Goal: Transaction & Acquisition: Purchase product/service

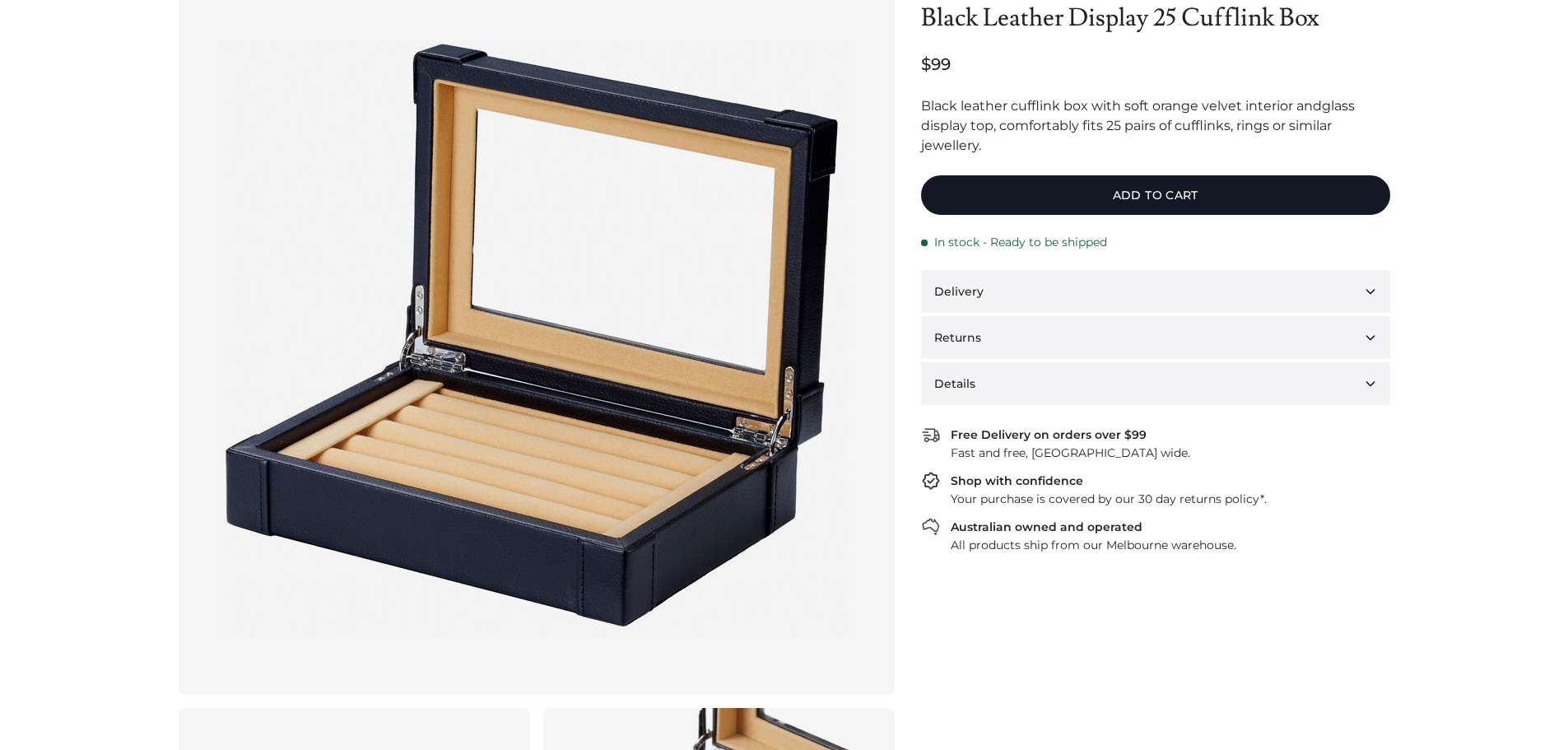
scroll to position [136, 0]
click at [1364, 285] on button "Delivery" at bounding box center [1155, 290] width 469 height 43
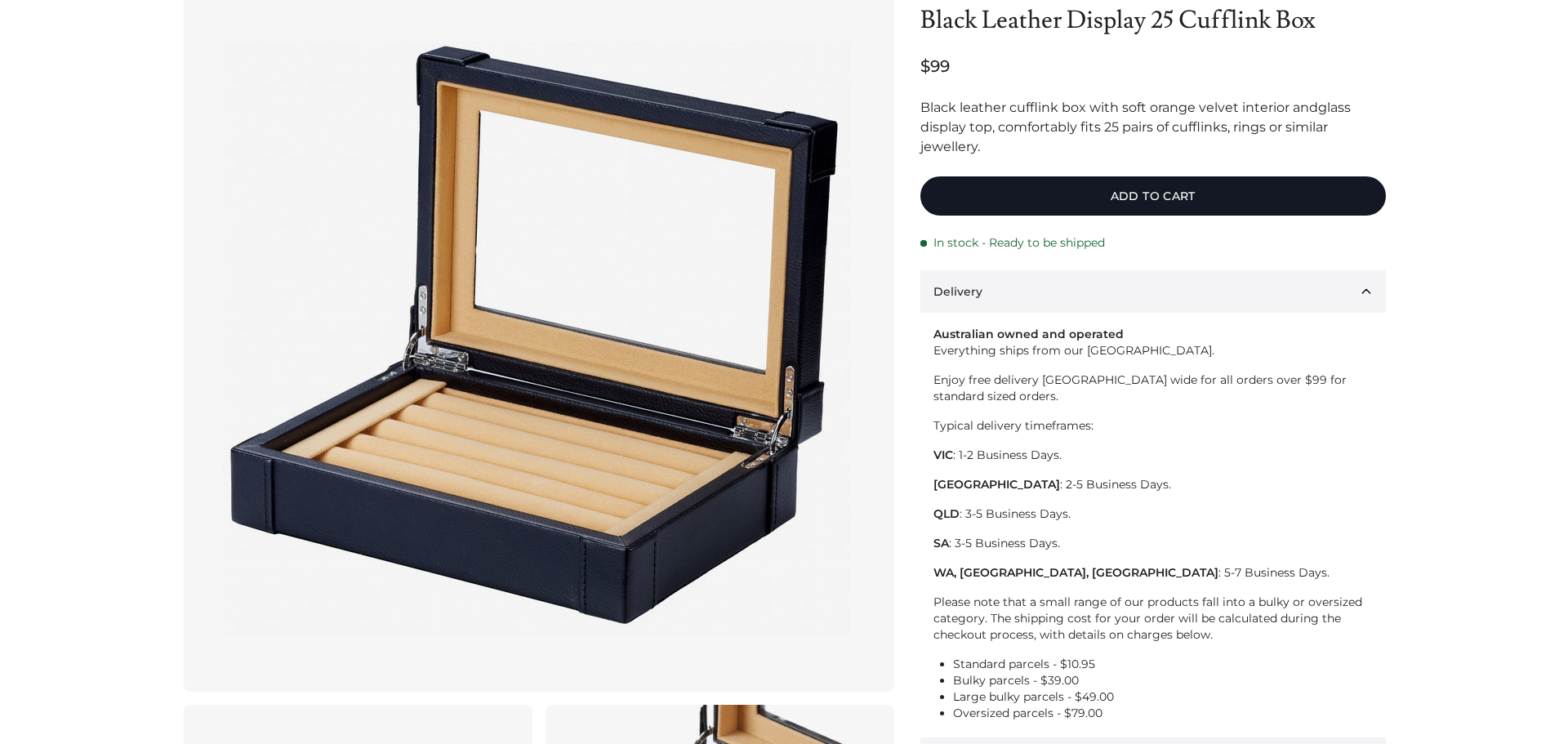
scroll to position [0, 0]
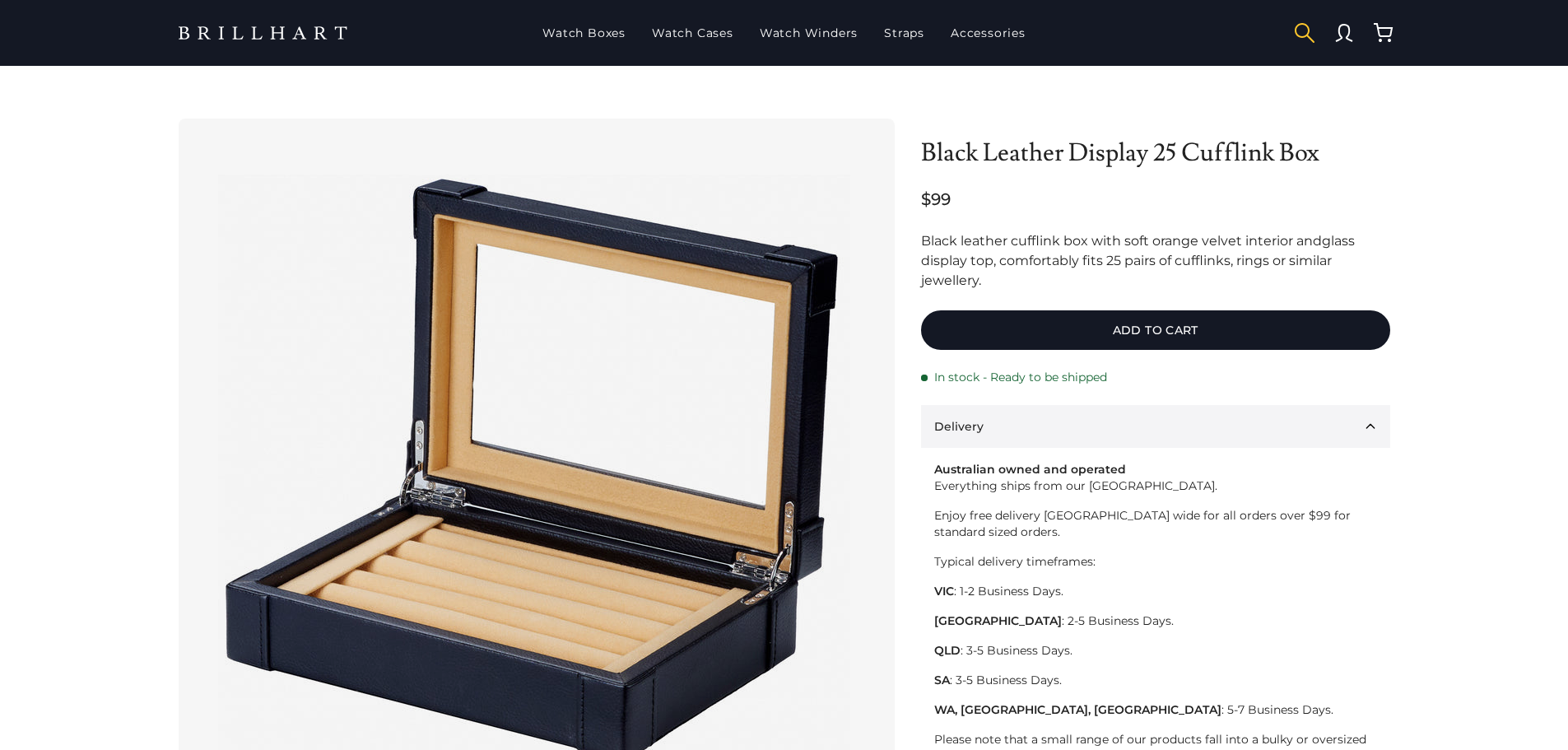
click at [1292, 38] on button "button" at bounding box center [1305, 33] width 40 height 40
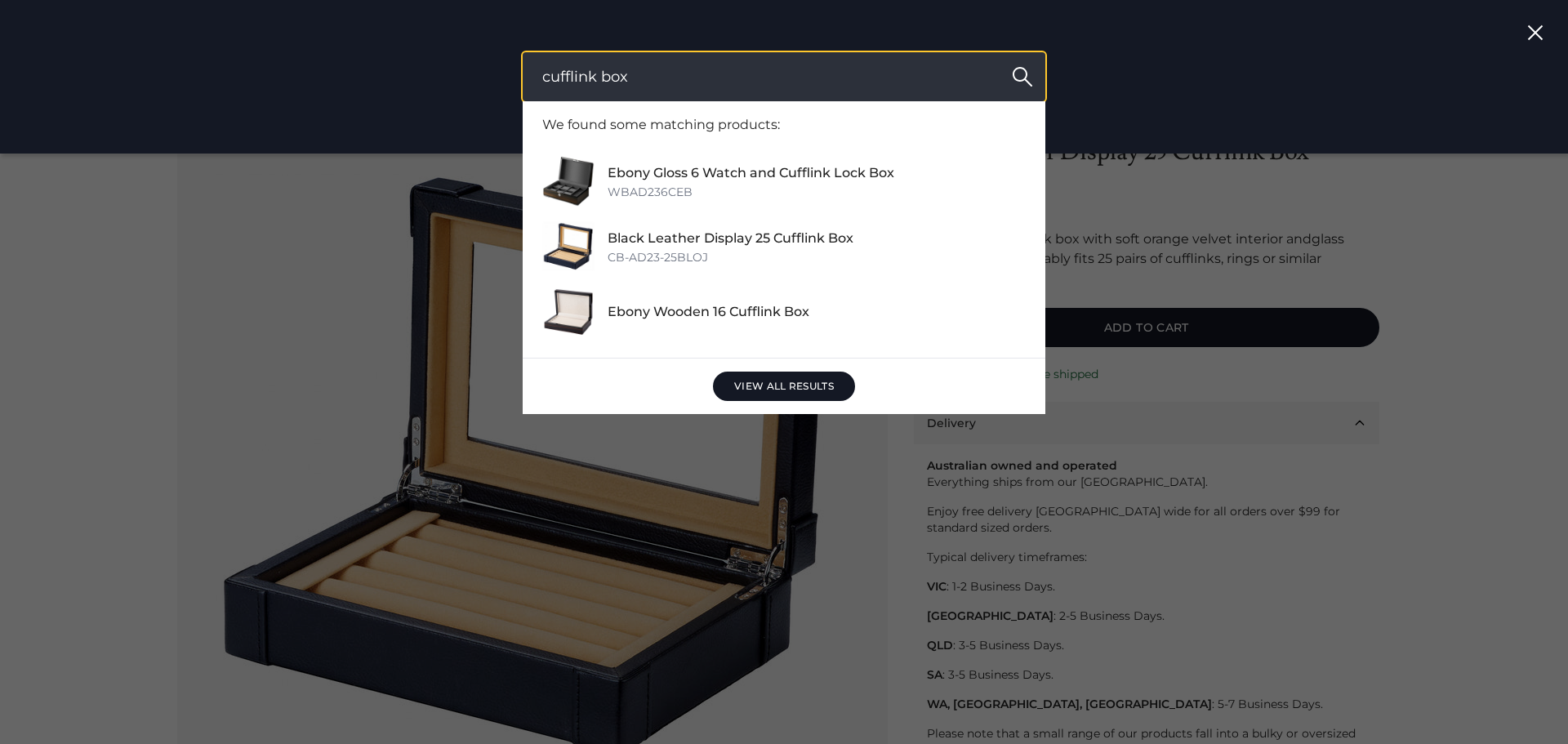
type input "cufflink box"
click at [1000, 52] on button "Search" at bounding box center [1022, 77] width 46 height 49
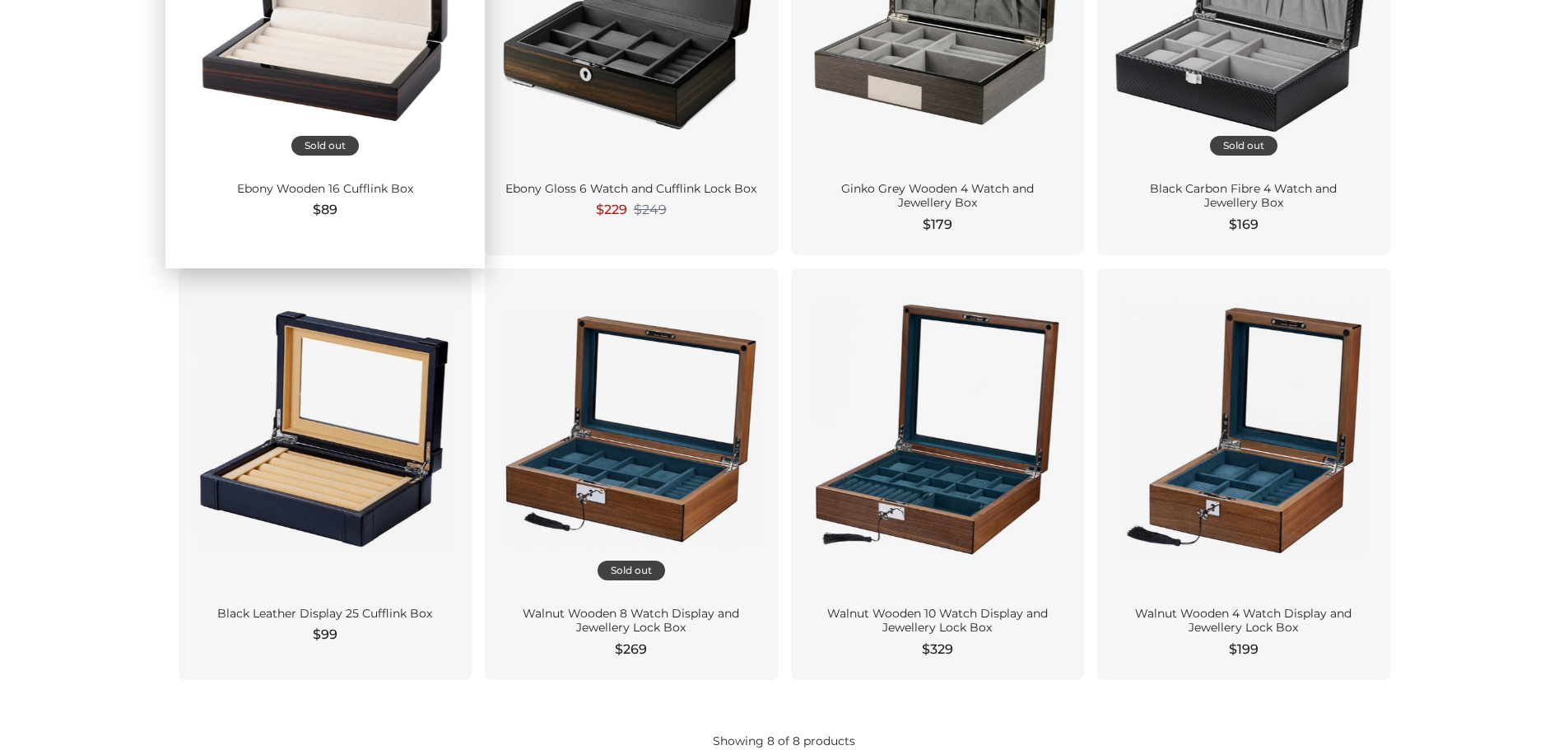
scroll to position [412, 0]
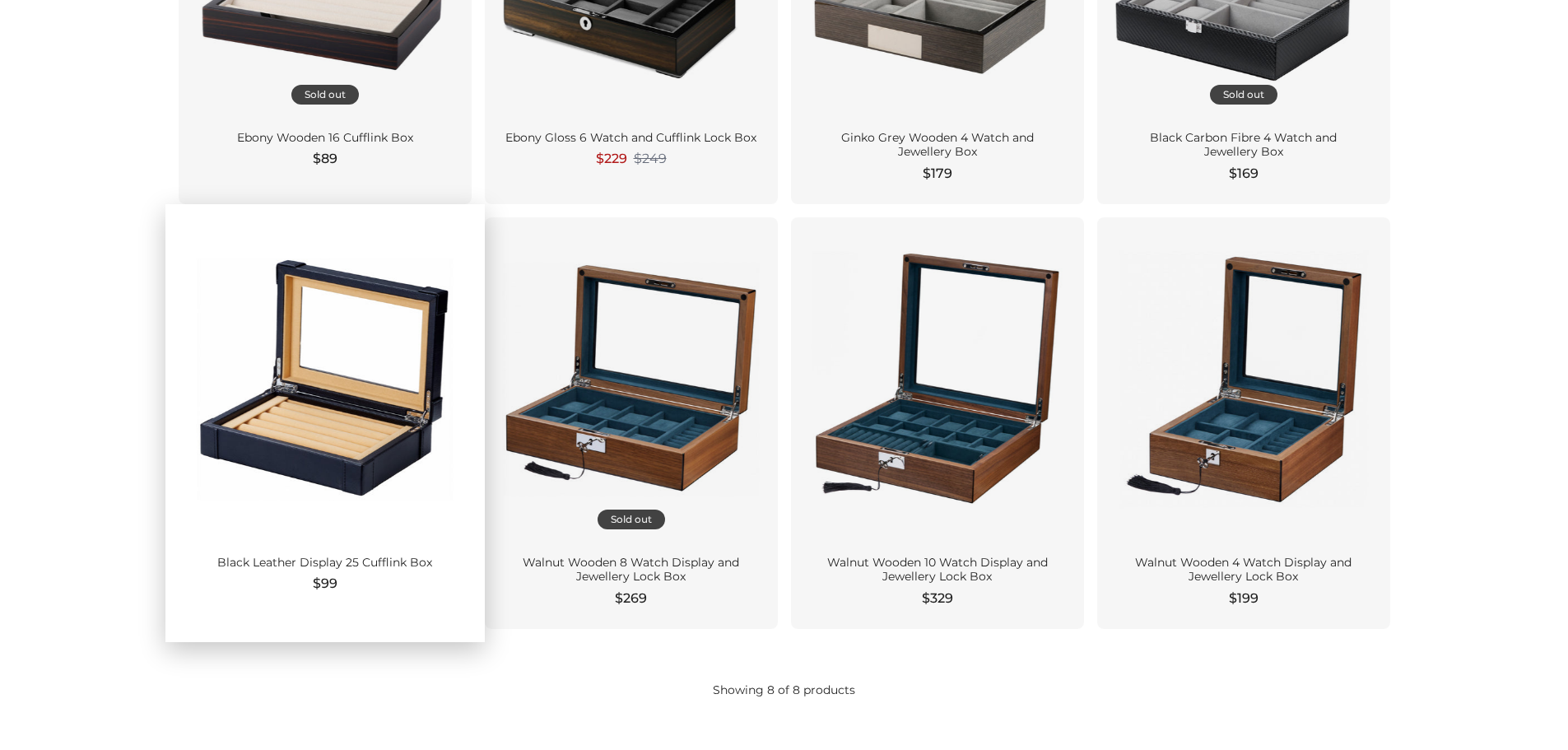
click at [323, 563] on div "Black Leather Display 25 Cufflink Box" at bounding box center [324, 563] width 253 height 15
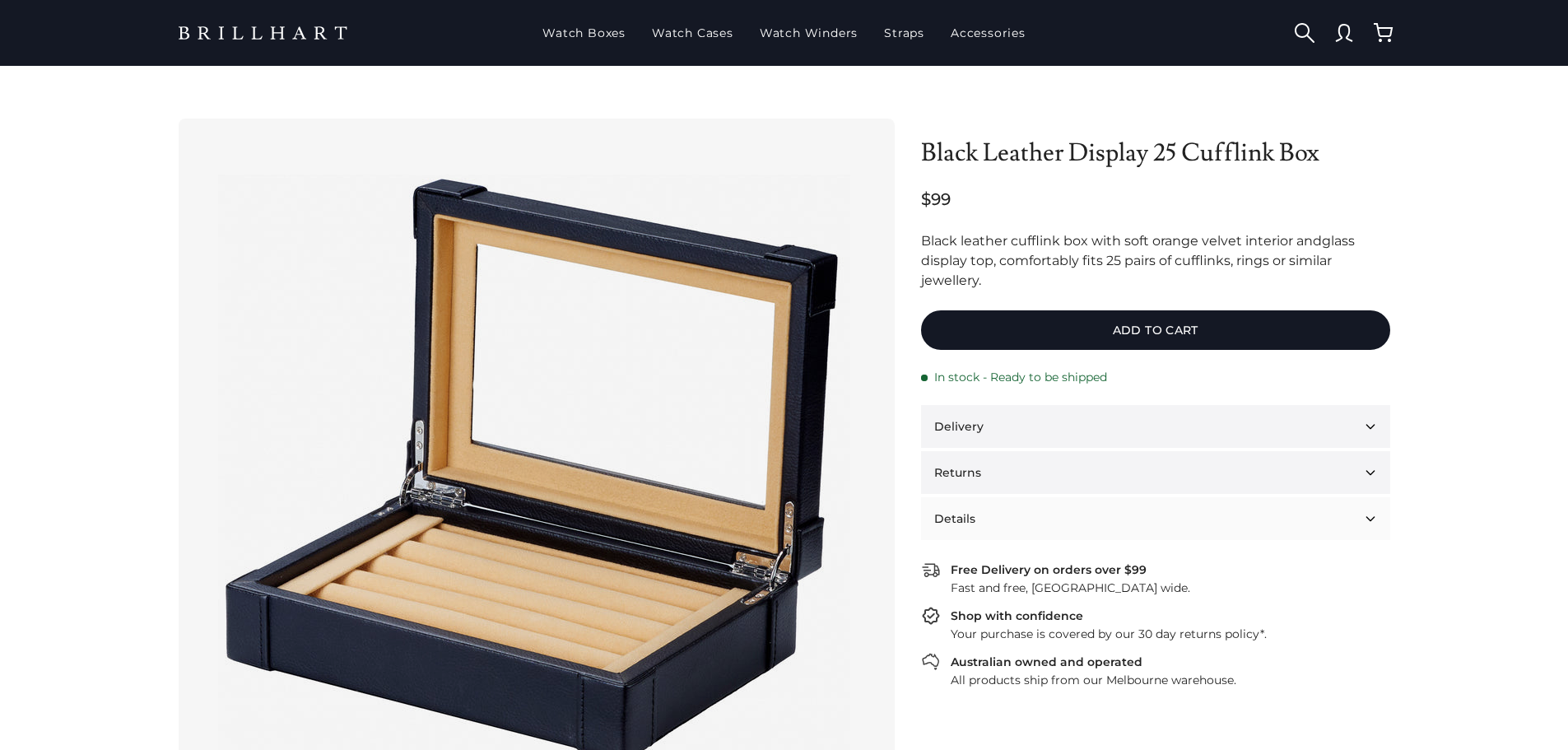
click at [1371, 516] on button "Details" at bounding box center [1155, 517] width 469 height 43
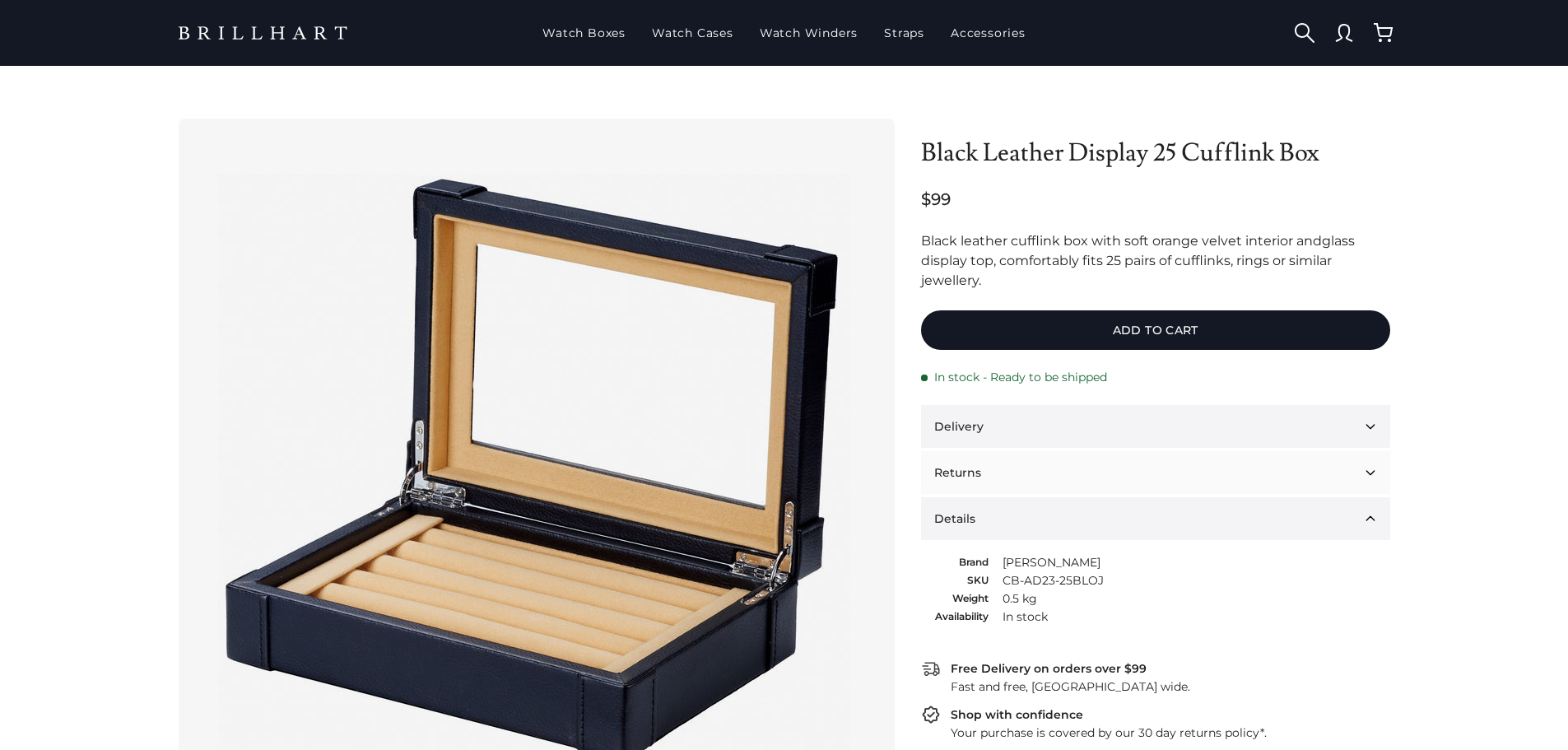
click at [1370, 476] on button "Returns" at bounding box center [1155, 472] width 469 height 43
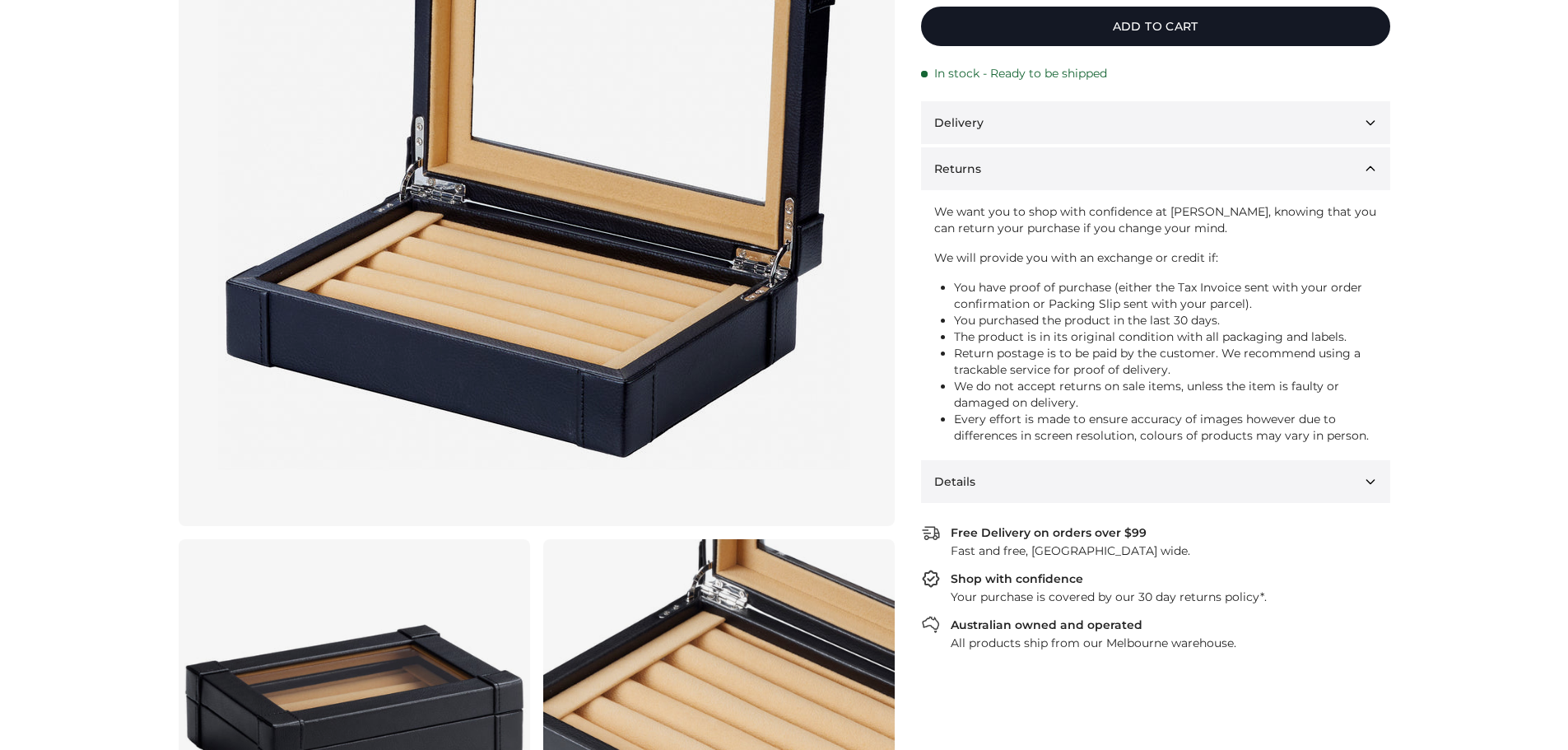
scroll to position [329, 0]
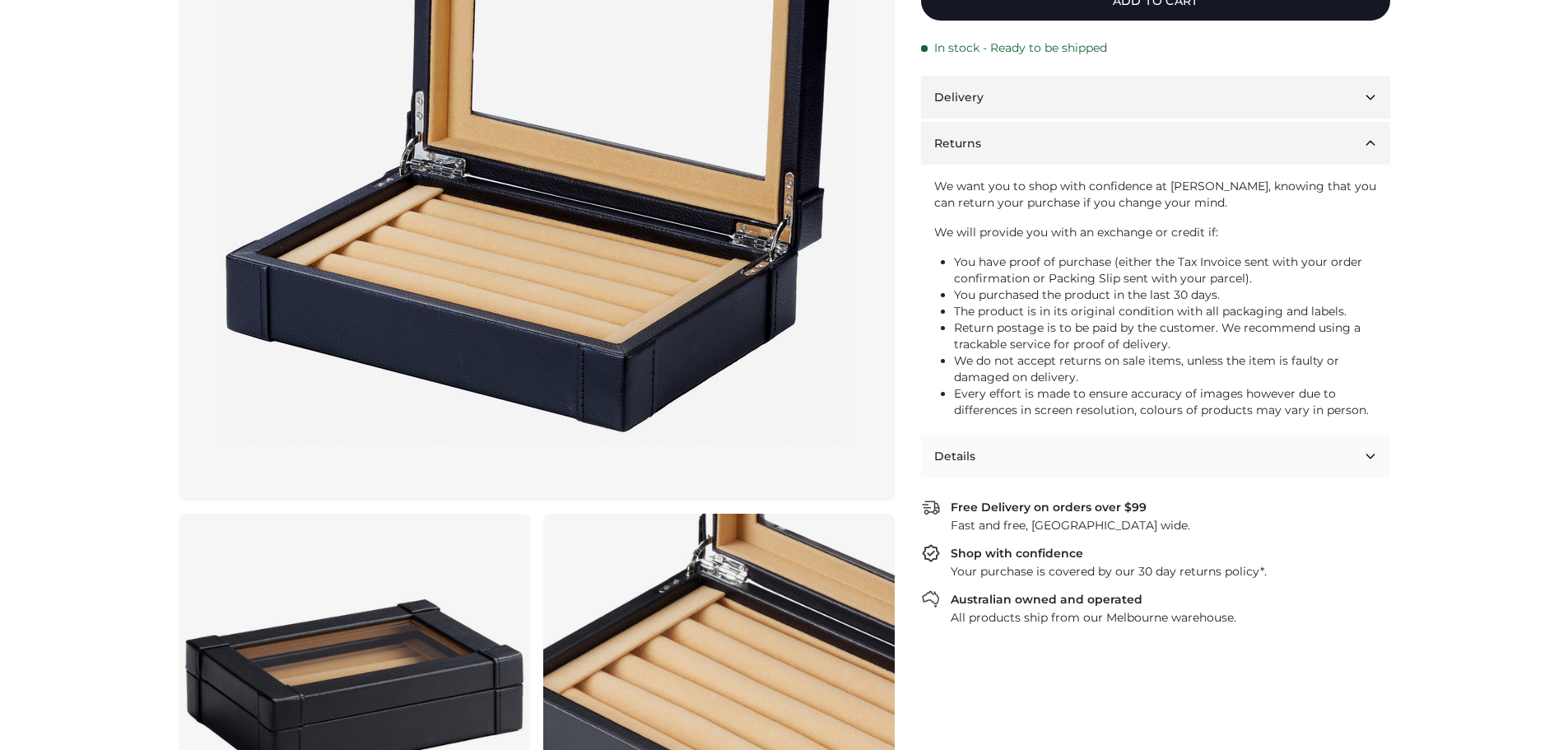
click at [1371, 458] on button "Details" at bounding box center [1155, 455] width 469 height 43
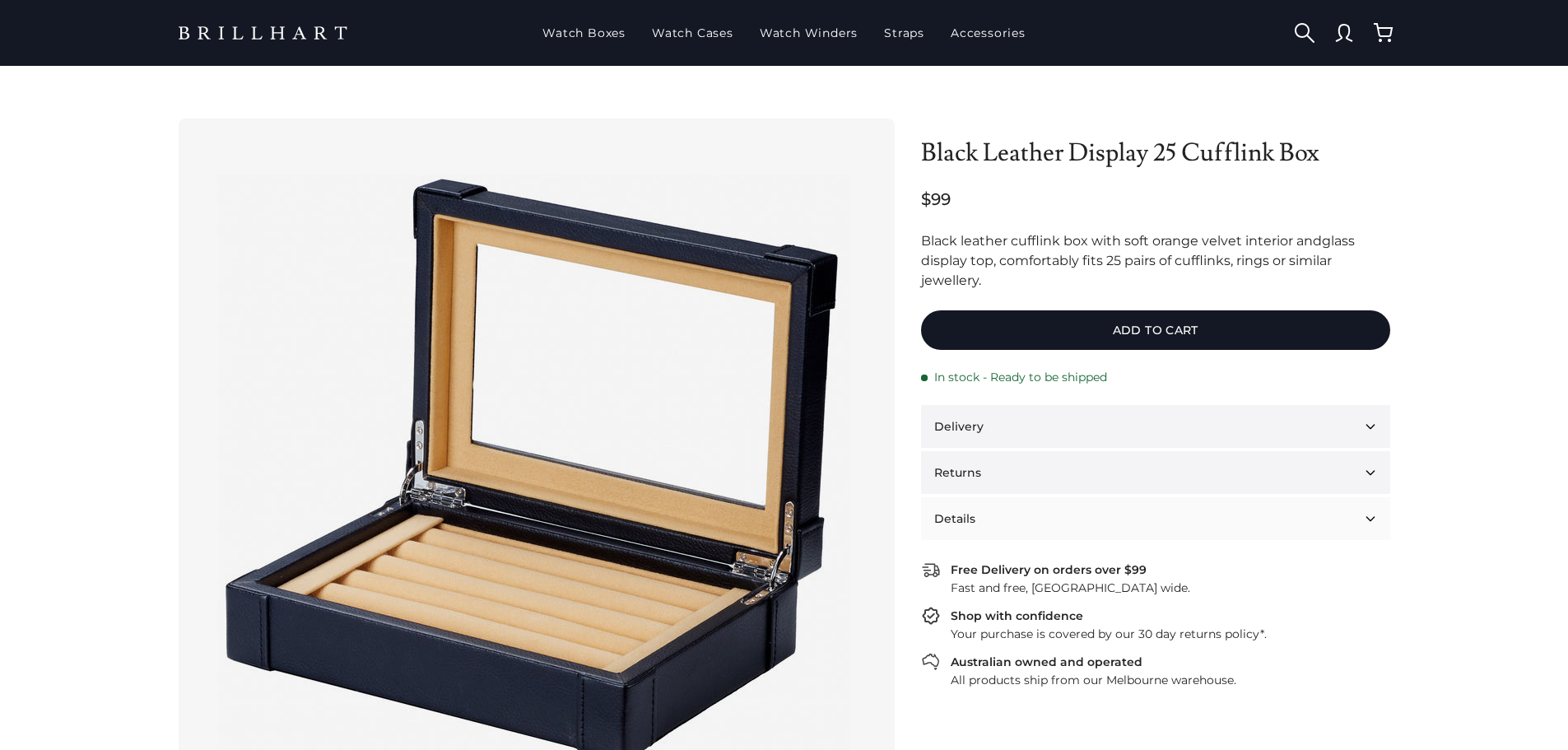
click at [1367, 520] on button "Details" at bounding box center [1155, 517] width 469 height 43
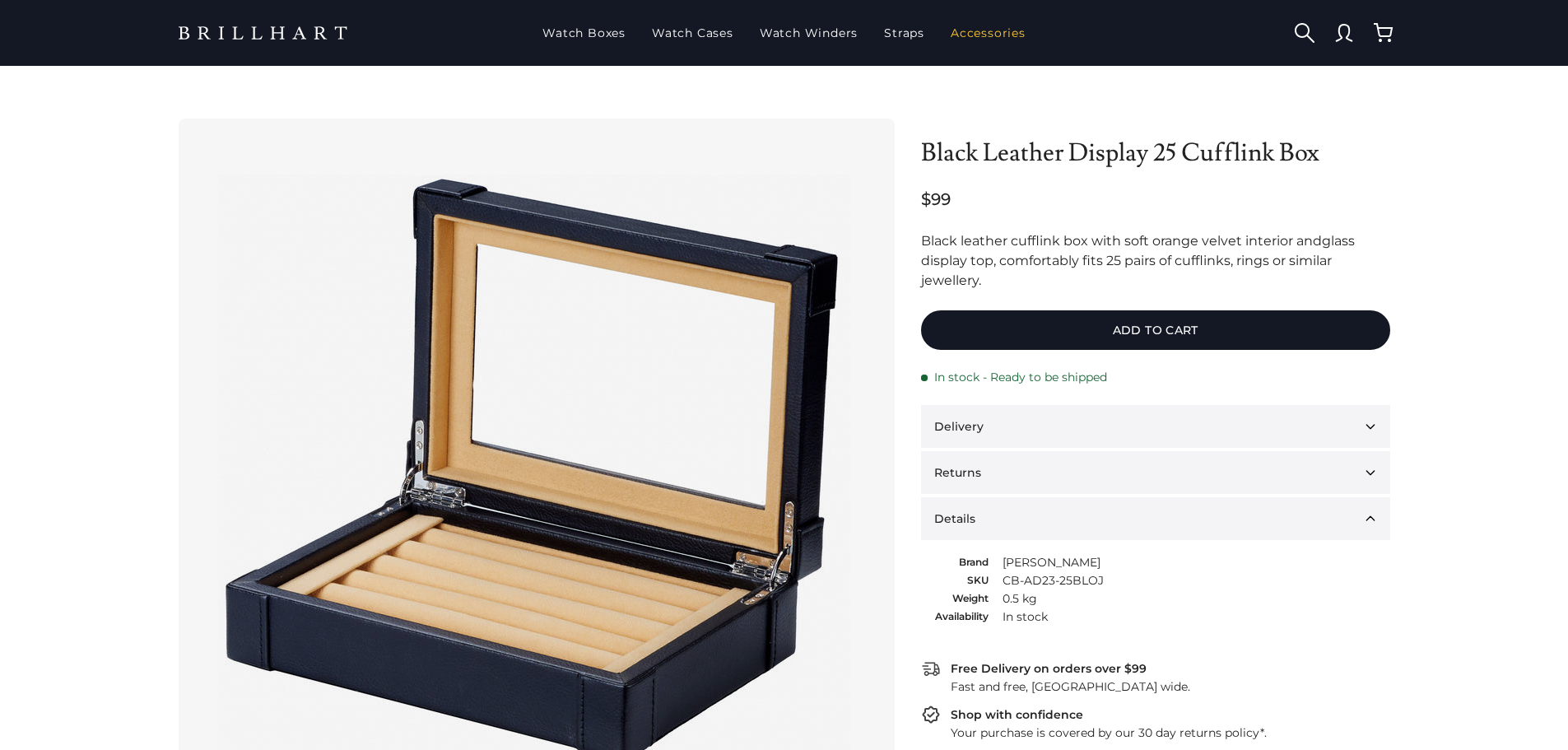
click at [972, 33] on link "Accessories" at bounding box center [987, 33] width 88 height 43
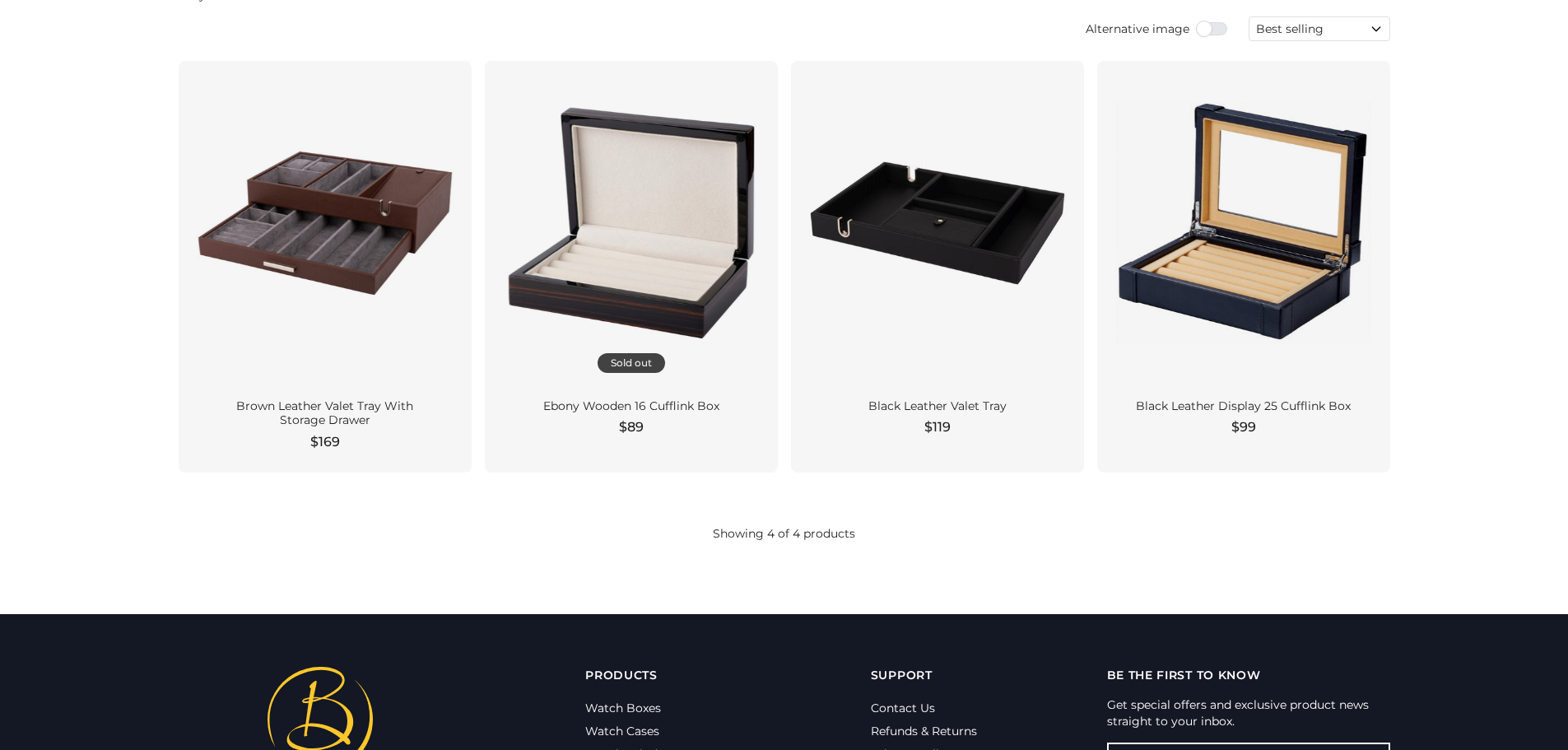
scroll to position [329, 0]
